Goal: Information Seeking & Learning: Understand process/instructions

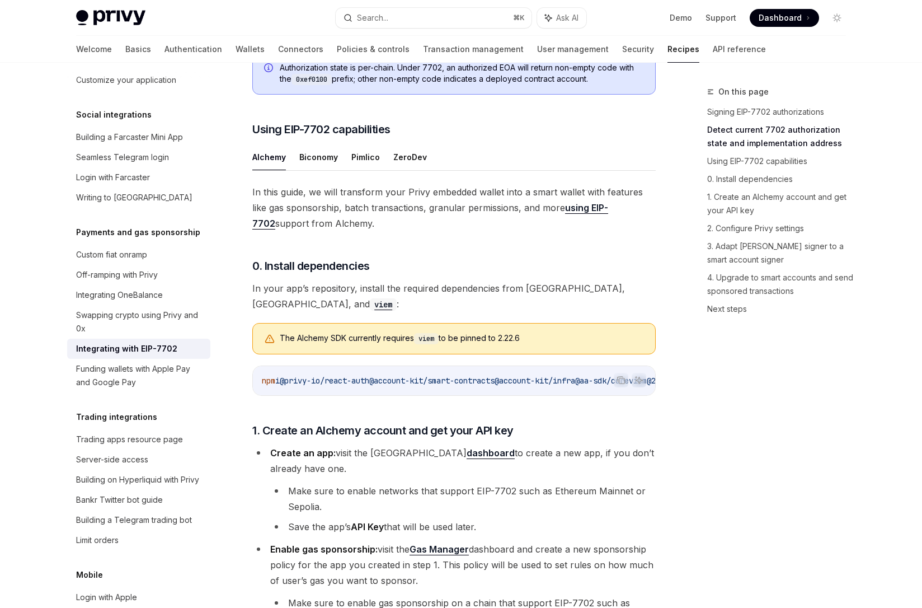
scroll to position [724, 0]
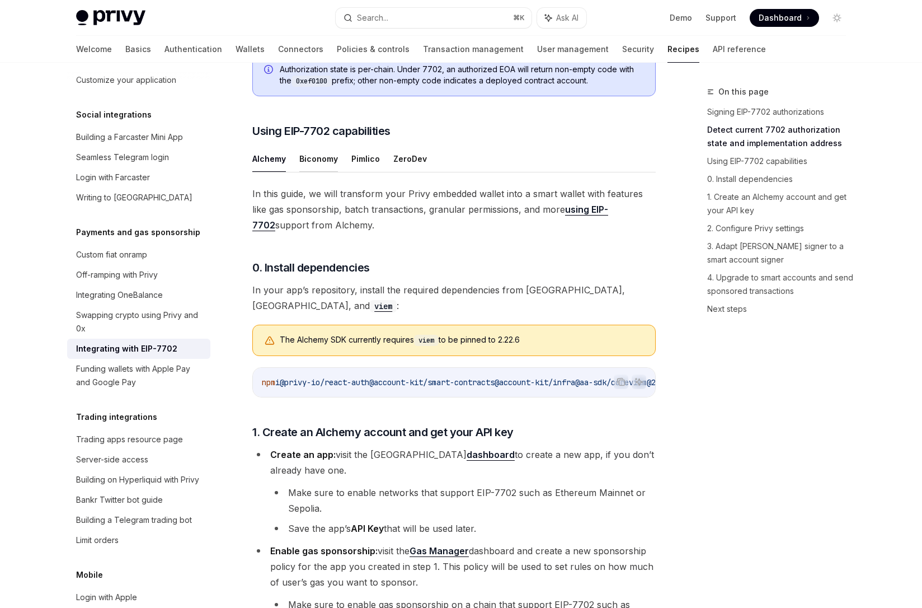
click at [315, 172] on button "Biconomy" at bounding box center [318, 158] width 39 height 26
type textarea "*"
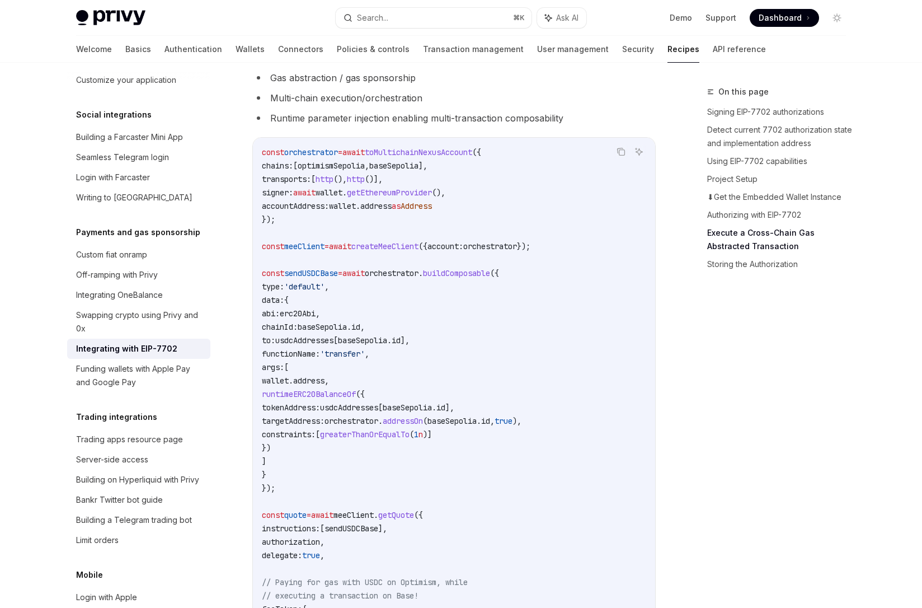
scroll to position [2561, 0]
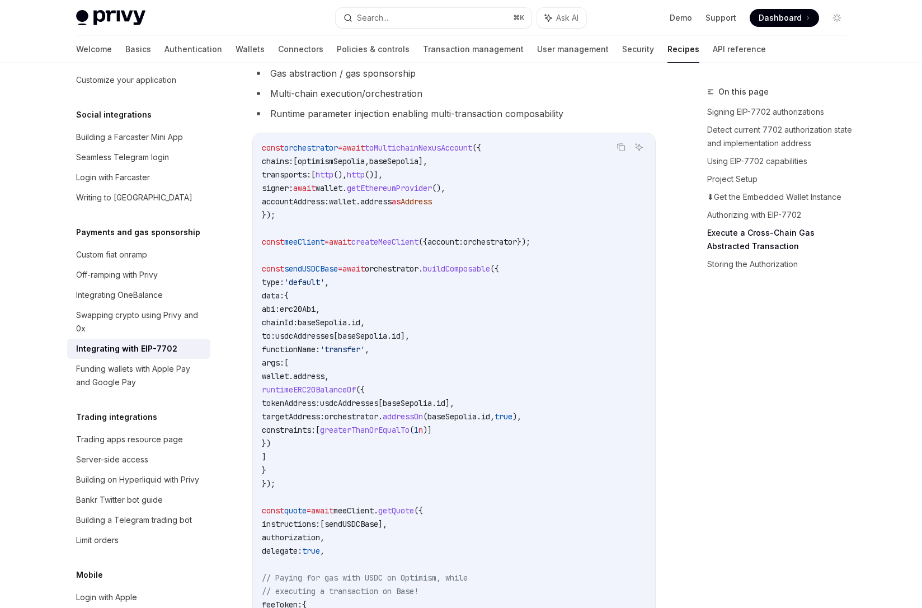
drag, startPoint x: 374, startPoint y: 281, endPoint x: 407, endPoint y: 476, distance: 197.6
click at [407, 476] on code "const orchestrator = await toMultichainNexusAccount ({ chains: [ optimismSepoli…" at bounding box center [454, 416] width 384 height 551
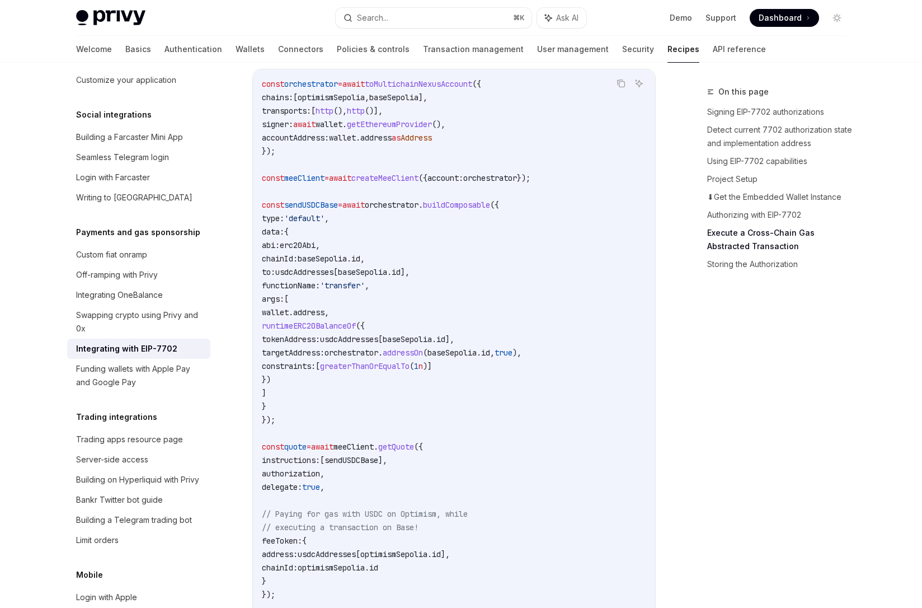
scroll to position [2671, 0]
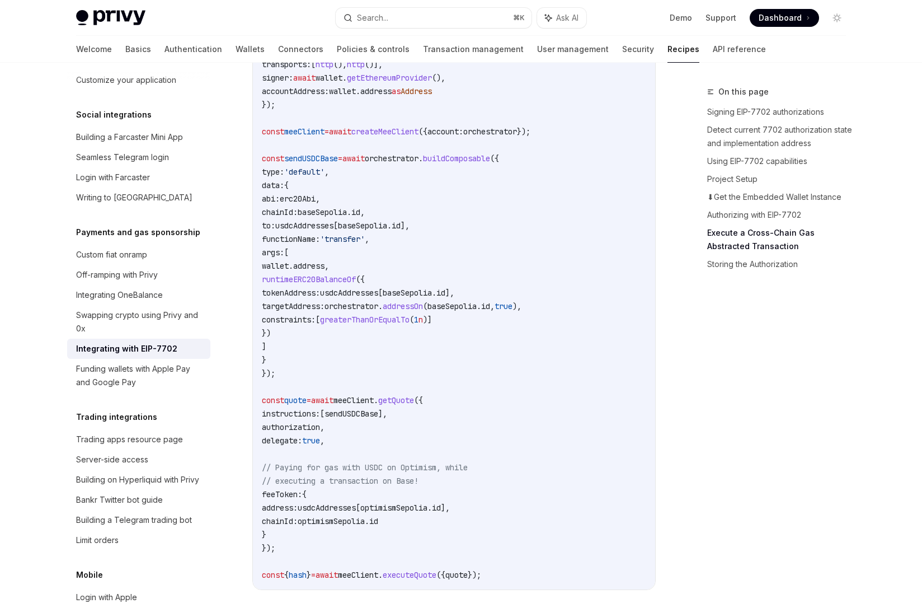
drag, startPoint x: 408, startPoint y: 473, endPoint x: 408, endPoint y: 462, distance: 10.6
click at [408, 471] on code "const orchestrator = await toMultichainNexusAccount ({ chains: [ optimismSepoli…" at bounding box center [454, 306] width 384 height 551
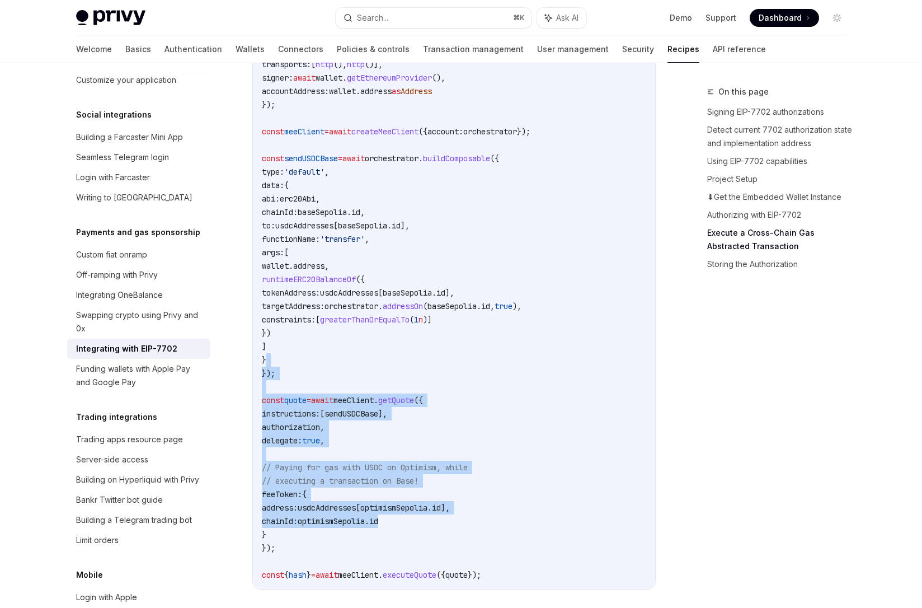
drag, startPoint x: 417, startPoint y: 397, endPoint x: 432, endPoint y: 546, distance: 149.6
click at [412, 535] on code "const orchestrator = await toMultichainNexusAccount ({ chains: [ optimismSepoli…" at bounding box center [454, 306] width 384 height 551
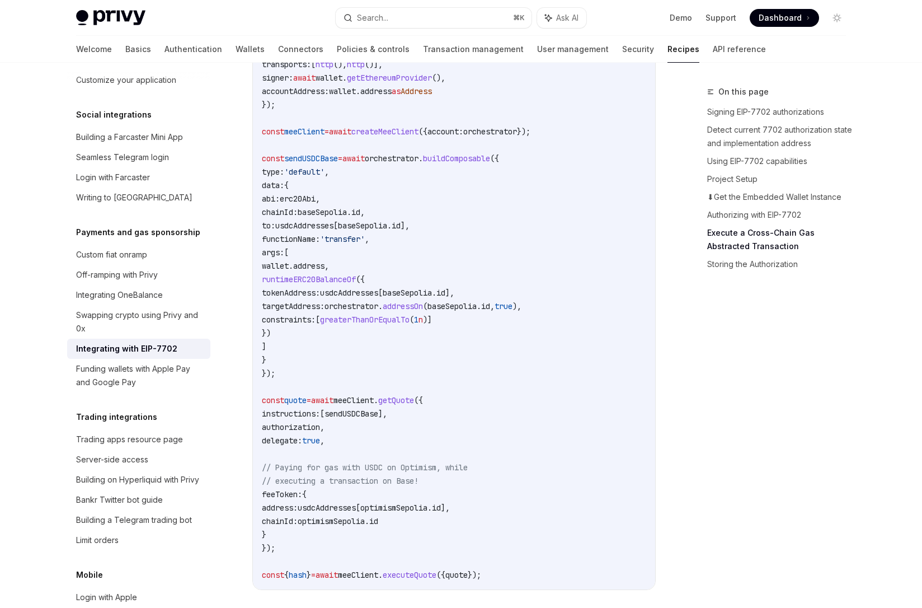
click at [467, 533] on code "const orchestrator = await toMultichainNexusAccount ({ chains: [ optimismSepoli…" at bounding box center [454, 306] width 384 height 551
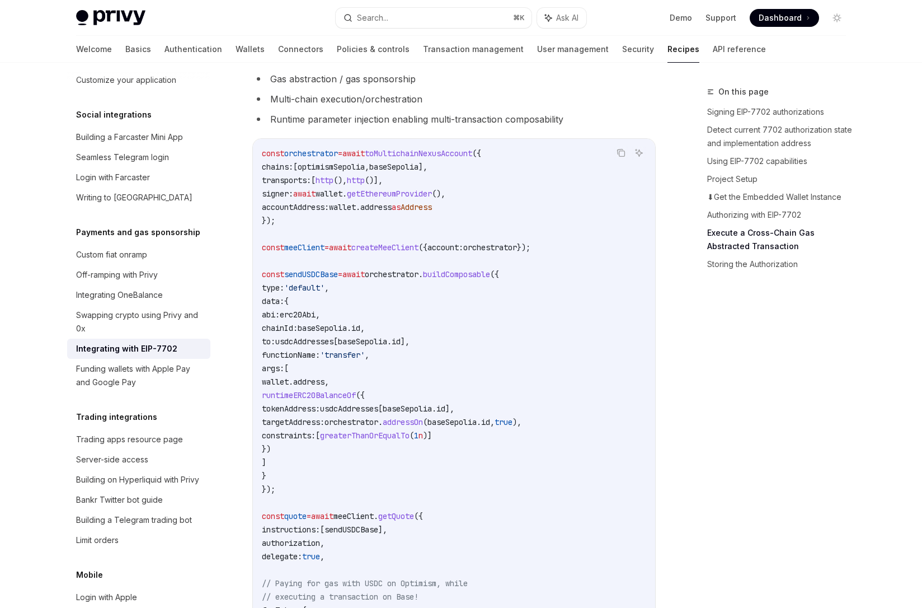
scroll to position [2553, 0]
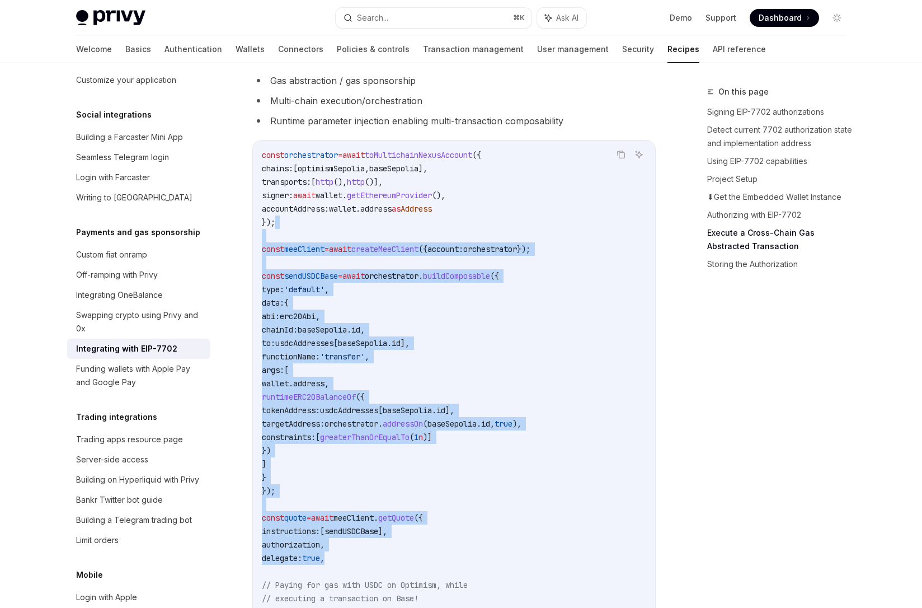
drag, startPoint x: 398, startPoint y: 236, endPoint x: 352, endPoint y: 583, distance: 350.0
click at [352, 583] on code "const orchestrator = await toMultichainNexusAccount ({ chains: [ optimismSepoli…" at bounding box center [454, 423] width 384 height 551
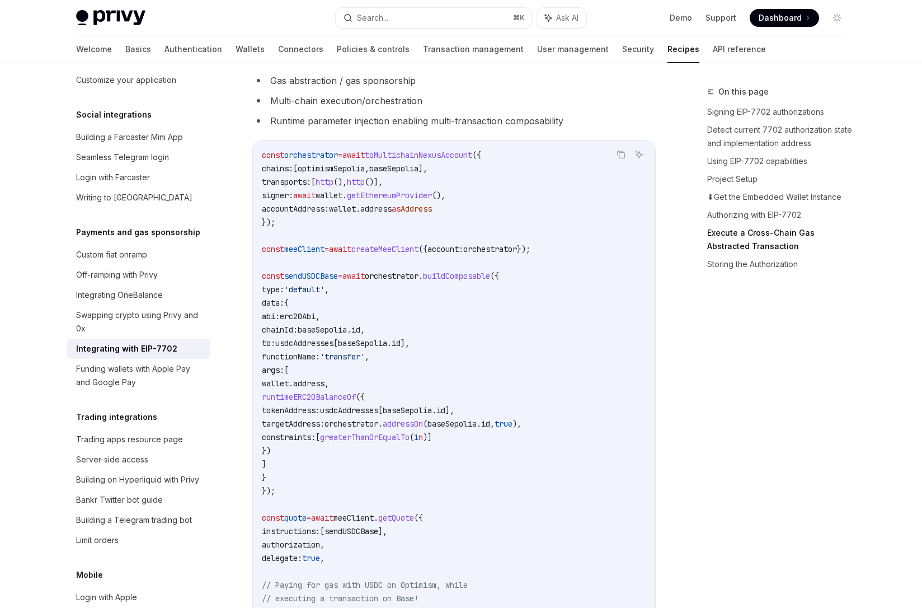
click at [370, 462] on code "const orchestrator = await toMultichainNexusAccount ({ chains: [ optimismSepoli…" at bounding box center [454, 423] width 384 height 551
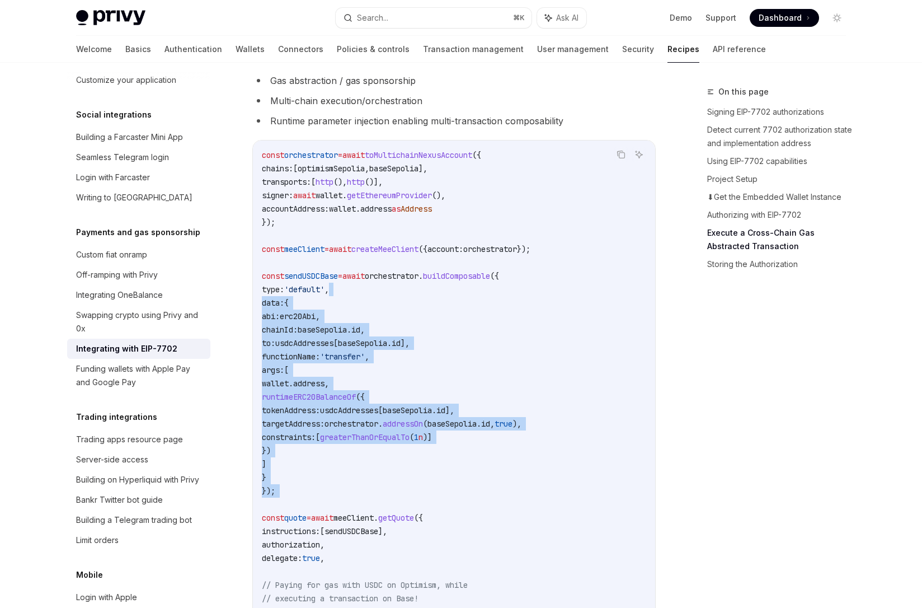
scroll to position [2566, 0]
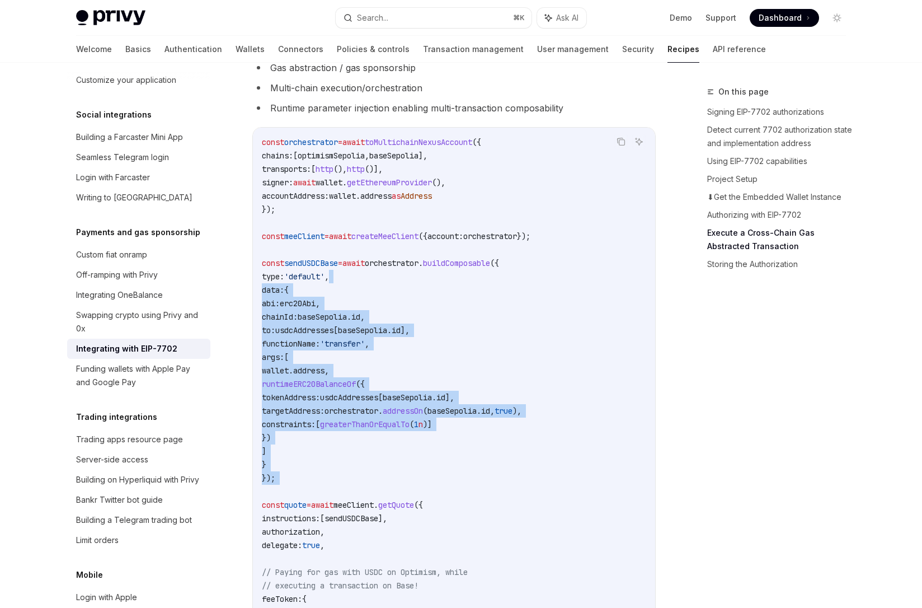
drag, startPoint x: 326, startPoint y: 528, endPoint x: 374, endPoint y: 465, distance: 79.5
click at [356, 487] on code "const orchestrator = await toMultichainNexusAccount ({ chains: [ optimismSepoli…" at bounding box center [454, 410] width 384 height 551
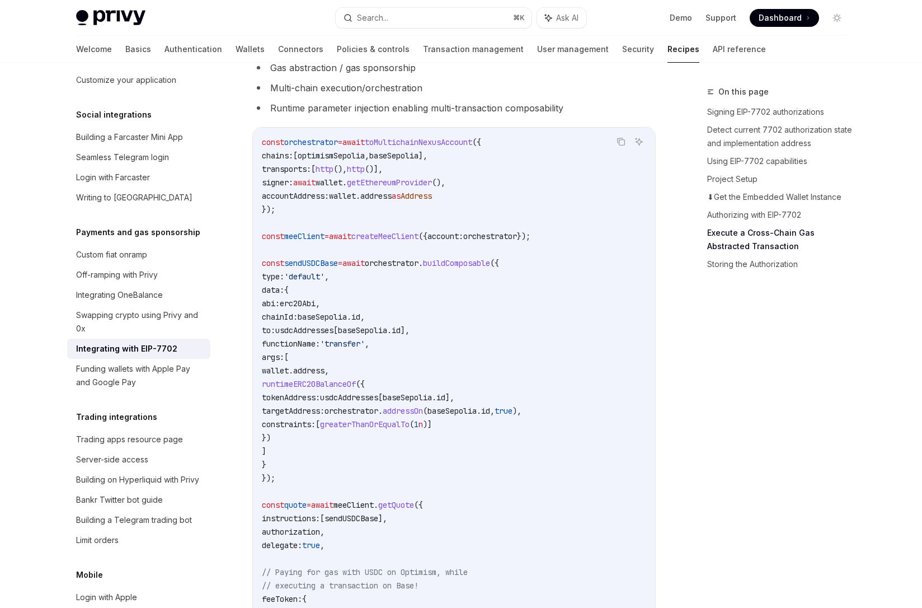
click at [383, 453] on code "const orchestrator = await toMultichainNexusAccount ({ chains: [ optimismSepoli…" at bounding box center [454, 410] width 384 height 551
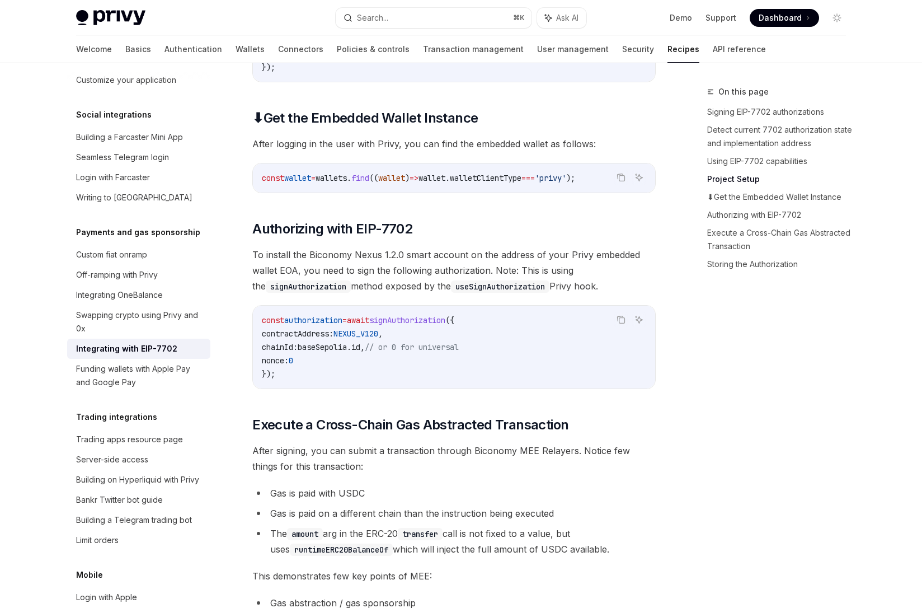
scroll to position [1986, 0]
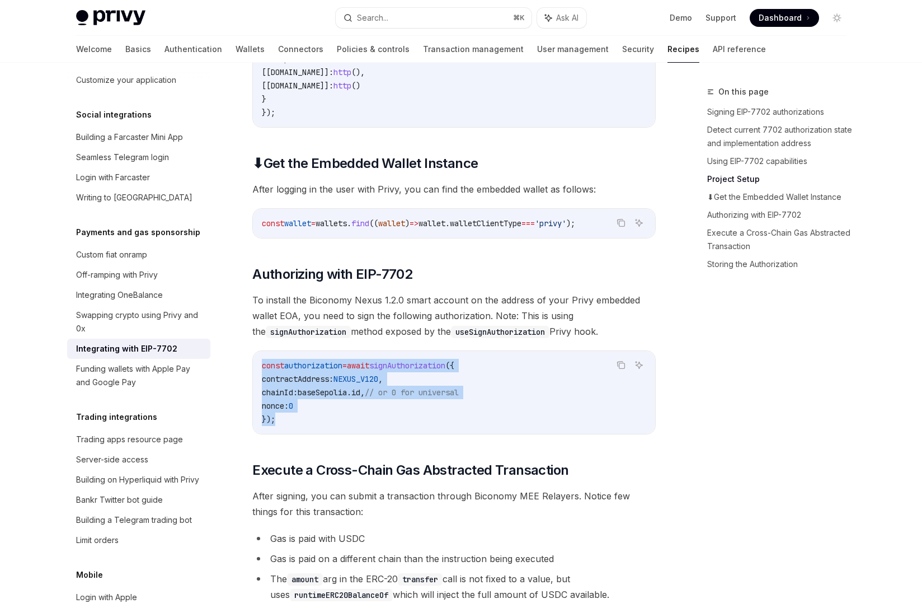
drag, startPoint x: 295, startPoint y: 447, endPoint x: 271, endPoint y: 394, distance: 58.1
click at [266, 389] on div "const authorization = await signAuthorization ({ contractAddress: NEXUS_V120 , …" at bounding box center [454, 392] width 402 height 83
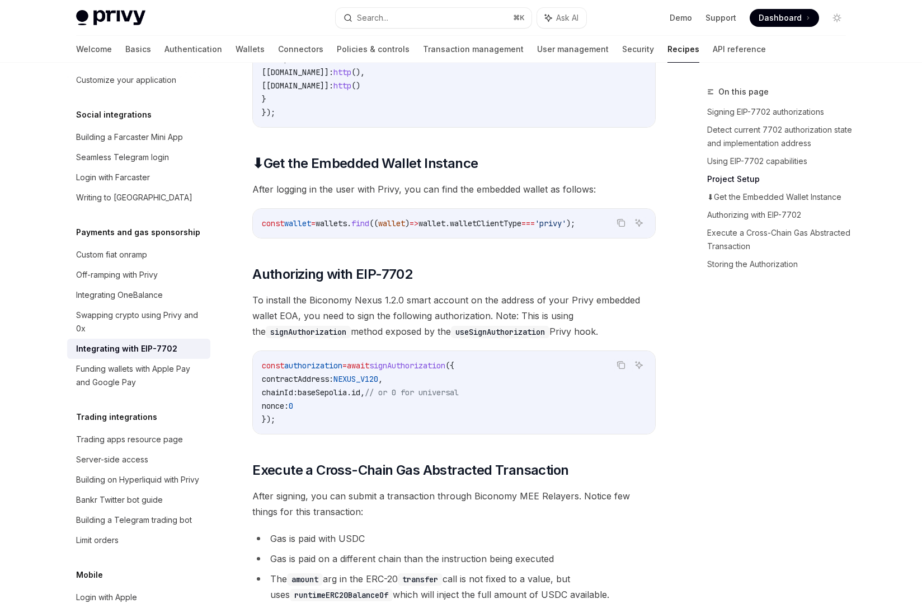
click at [304, 434] on div "Copy Ask AI const authorization = await signAuthorization ({ contractAddress: N…" at bounding box center [453, 392] width 403 height 84
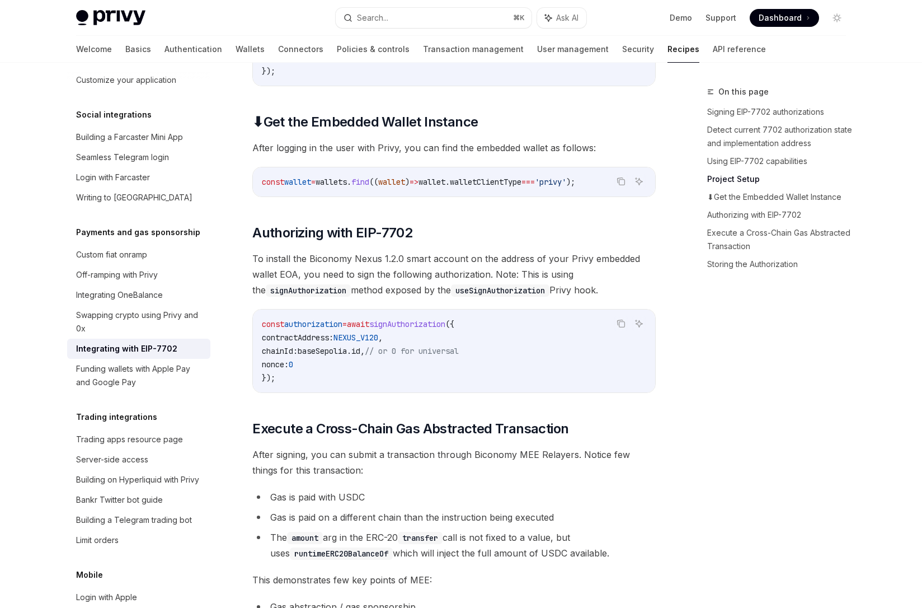
scroll to position [2028, 0]
click at [422, 355] on span "// or 0 for universal" at bounding box center [412, 350] width 94 height 10
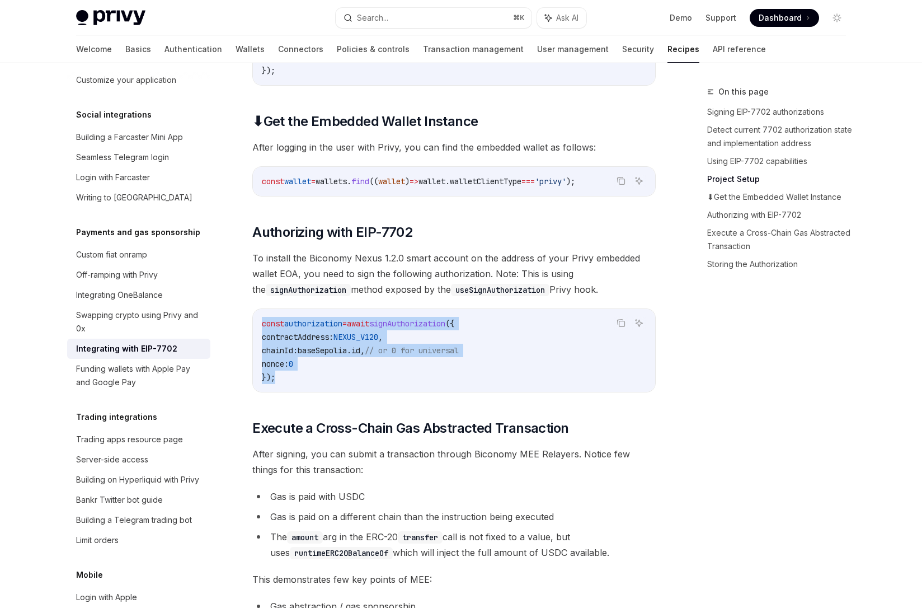
drag, startPoint x: 313, startPoint y: 398, endPoint x: 254, endPoint y: 342, distance: 81.5
click at [254, 342] on div "const authorization = await signAuthorization ({ contractAddress: NEXUS_V120 , …" at bounding box center [454, 350] width 402 height 83
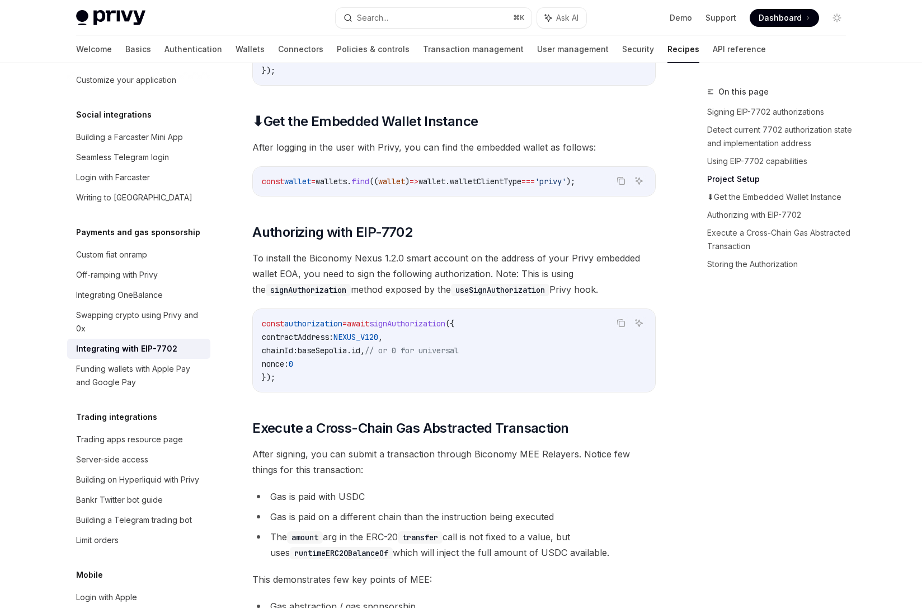
click at [320, 325] on div "In this guide we’ll see a quick example of using the Biconomy’s Modular Executi…" at bounding box center [453, 144] width 403 height 2527
drag, startPoint x: 321, startPoint y: 344, endPoint x: 281, endPoint y: 335, distance: 40.2
click at [321, 328] on span "authorization" at bounding box center [313, 323] width 58 height 10
drag, startPoint x: 276, startPoint y: 335, endPoint x: 321, endPoint y: 276, distance: 74.2
click at [335, 335] on div "const authorization = await signAuthorization ({ contractAddress: NEXUS_V120 , …" at bounding box center [454, 350] width 402 height 83
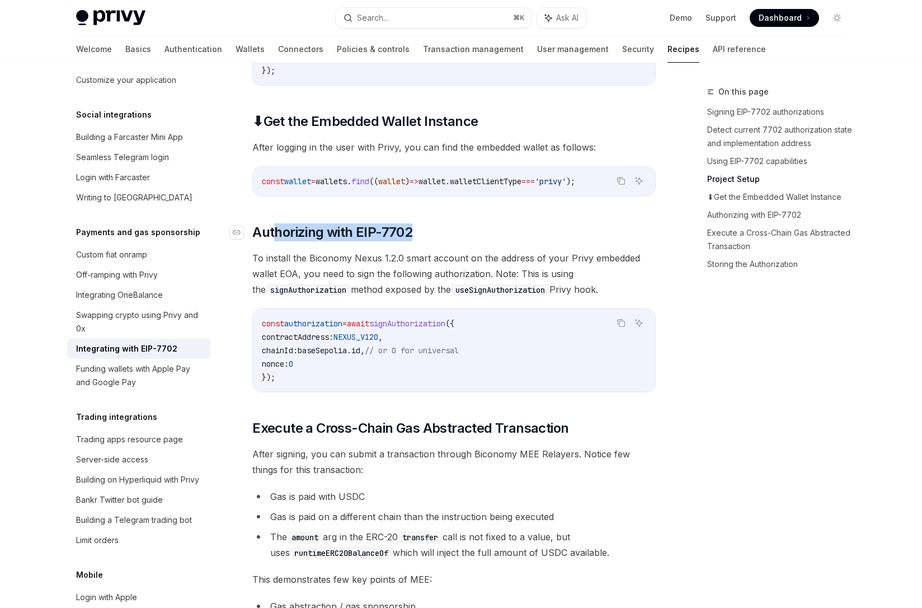
drag, startPoint x: 340, startPoint y: 253, endPoint x: 432, endPoint y: 249, distance: 92.4
click at [432, 241] on h2 "​ Authorizing with EIP-7702" at bounding box center [453, 232] width 403 height 18
drag, startPoint x: 337, startPoint y: 334, endPoint x: 325, endPoint y: 345, distance: 16.6
click at [337, 334] on div "const authorization = await signAuthorization ({ contractAddress: NEXUS_V120 , …" at bounding box center [454, 350] width 402 height 83
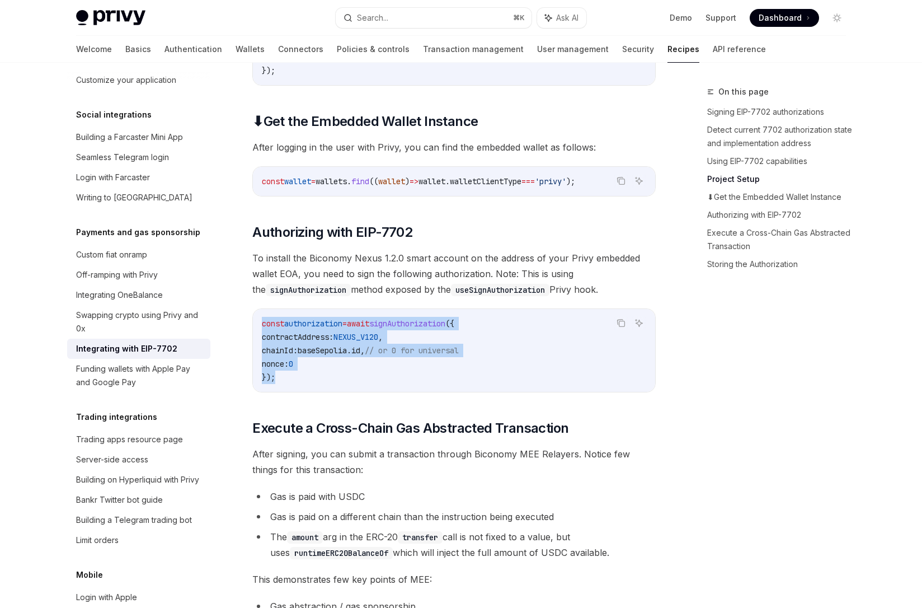
drag, startPoint x: 259, startPoint y: 344, endPoint x: 307, endPoint y: 384, distance: 62.3
click at [290, 392] on div "const authorization = await signAuthorization ({ contractAddress: NEXUS_V120 , …" at bounding box center [454, 350] width 402 height 83
drag, startPoint x: 328, startPoint y: 377, endPoint x: 319, endPoint y: 371, distance: 10.6
click at [327, 376] on code "const authorization = await signAuthorization ({ contractAddress: NEXUS_V120 , …" at bounding box center [454, 350] width 384 height 67
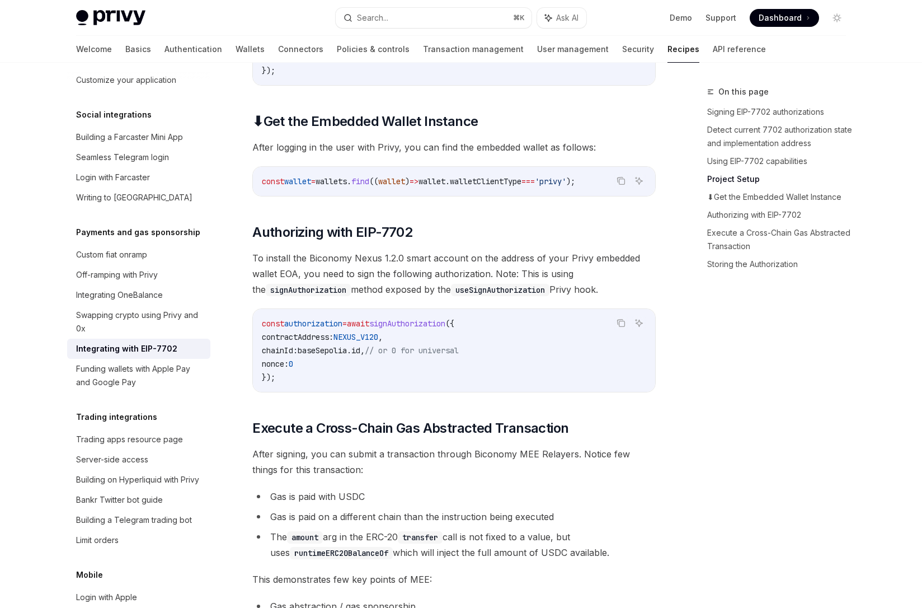
drag, startPoint x: 319, startPoint y: 370, endPoint x: 369, endPoint y: 370, distance: 50.4
click at [368, 355] on span "chainId: baseSepolia . id , // or 0 for universal" at bounding box center [360, 350] width 197 height 10
drag, startPoint x: 369, startPoint y: 372, endPoint x: 350, endPoint y: 374, distance: 19.8
click at [351, 355] on span "." at bounding box center [349, 350] width 4 height 10
drag, startPoint x: 308, startPoint y: 367, endPoint x: 378, endPoint y: 368, distance: 70.5
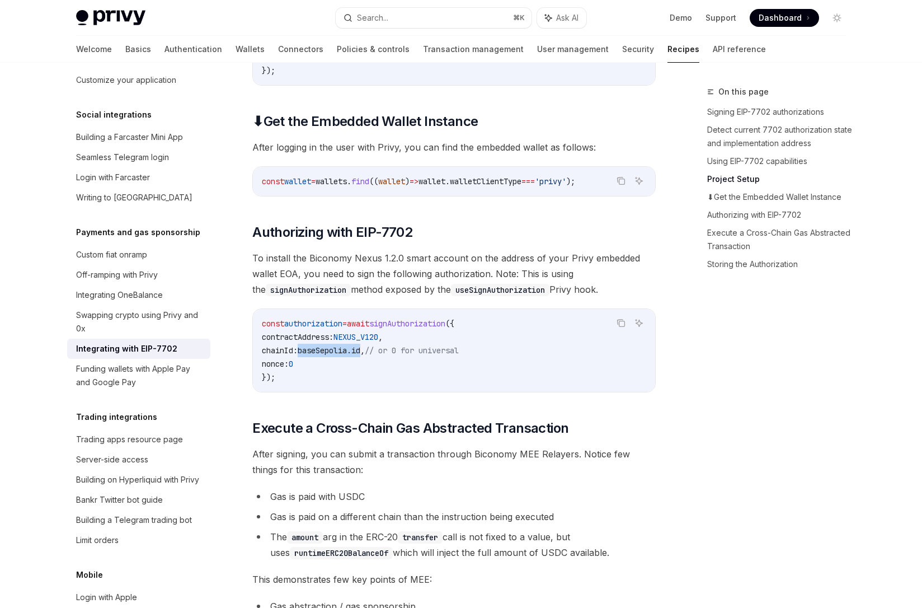
click at [379, 355] on span "chainId: baseSepolia . id , // or 0 for universal" at bounding box center [360, 350] width 197 height 10
drag, startPoint x: 421, startPoint y: 372, endPoint x: 396, endPoint y: 365, distance: 25.7
click at [421, 355] on span "// or 0 for universal" at bounding box center [412, 350] width 94 height 10
drag, startPoint x: 396, startPoint y: 365, endPoint x: 497, endPoint y: 364, distance: 101.3
click at [497, 365] on code "const authorization = await signAuthorization ({ contractAddress: NEXUS_V120 , …" at bounding box center [454, 350] width 384 height 67
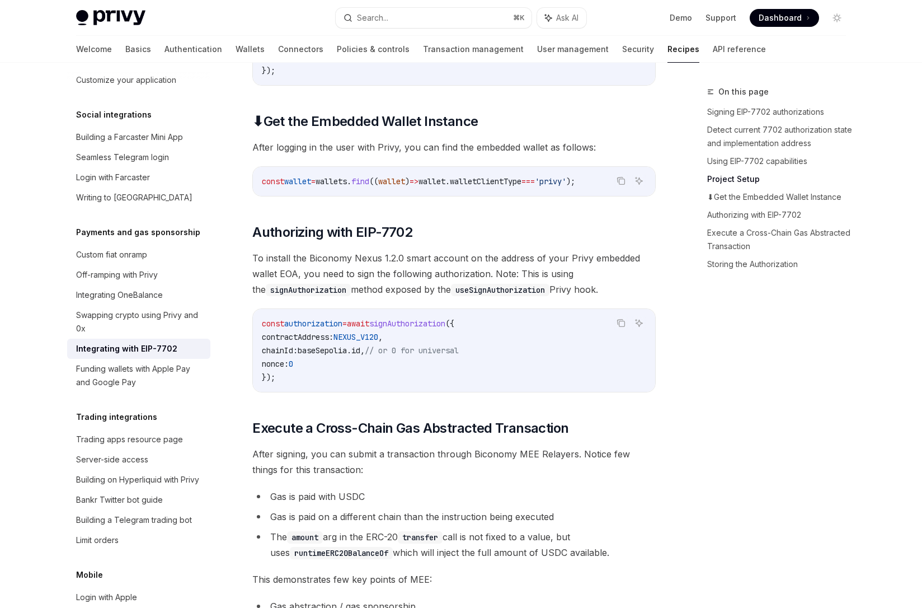
click at [492, 363] on code "const authorization = await signAuthorization ({ contractAddress: NEXUS_V120 , …" at bounding box center [454, 350] width 384 height 67
drag, startPoint x: 444, startPoint y: 344, endPoint x: 416, endPoint y: 377, distance: 42.9
click at [416, 377] on code "const authorization = await signAuthorization ({ contractAddress: NEXUS_V120 , …" at bounding box center [454, 350] width 384 height 67
click at [418, 355] on span "// or 0 for universal" at bounding box center [412, 350] width 94 height 10
